Goal: Transaction & Acquisition: Book appointment/travel/reservation

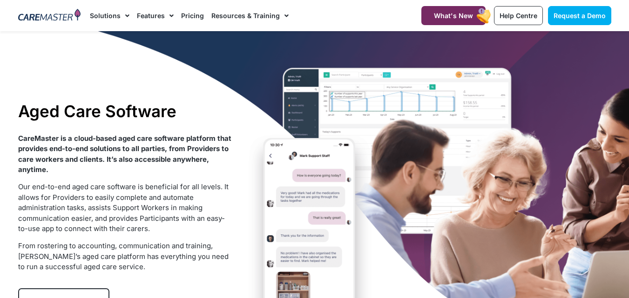
click at [0, 145] on div at bounding box center [314, 210] width 629 height 358
click at [130, 115] on h1 "Aged Care Software" at bounding box center [125, 111] width 214 height 20
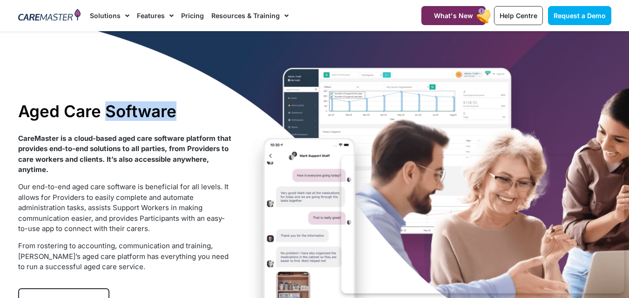
click at [130, 115] on h1 "Aged Care Software" at bounding box center [125, 111] width 214 height 20
click at [567, 11] on link "Request a Demo" at bounding box center [579, 15] width 63 height 19
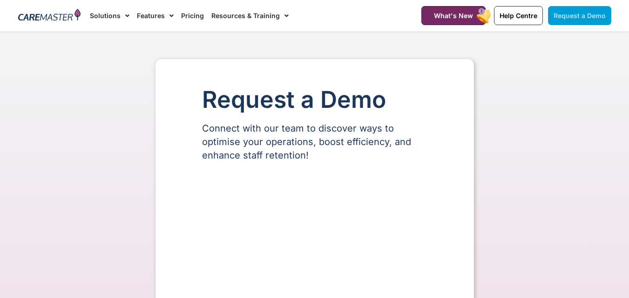
select select "**"
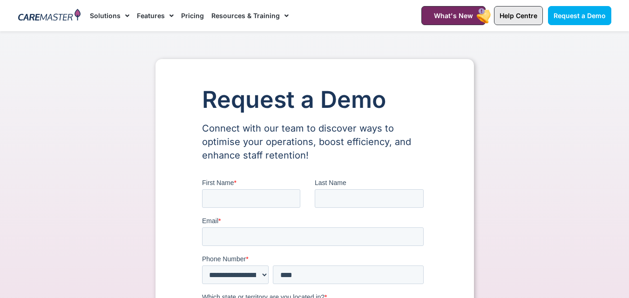
click at [535, 16] on span "Help Centre" at bounding box center [519, 16] width 38 height 8
